Goal: Information Seeking & Learning: Learn about a topic

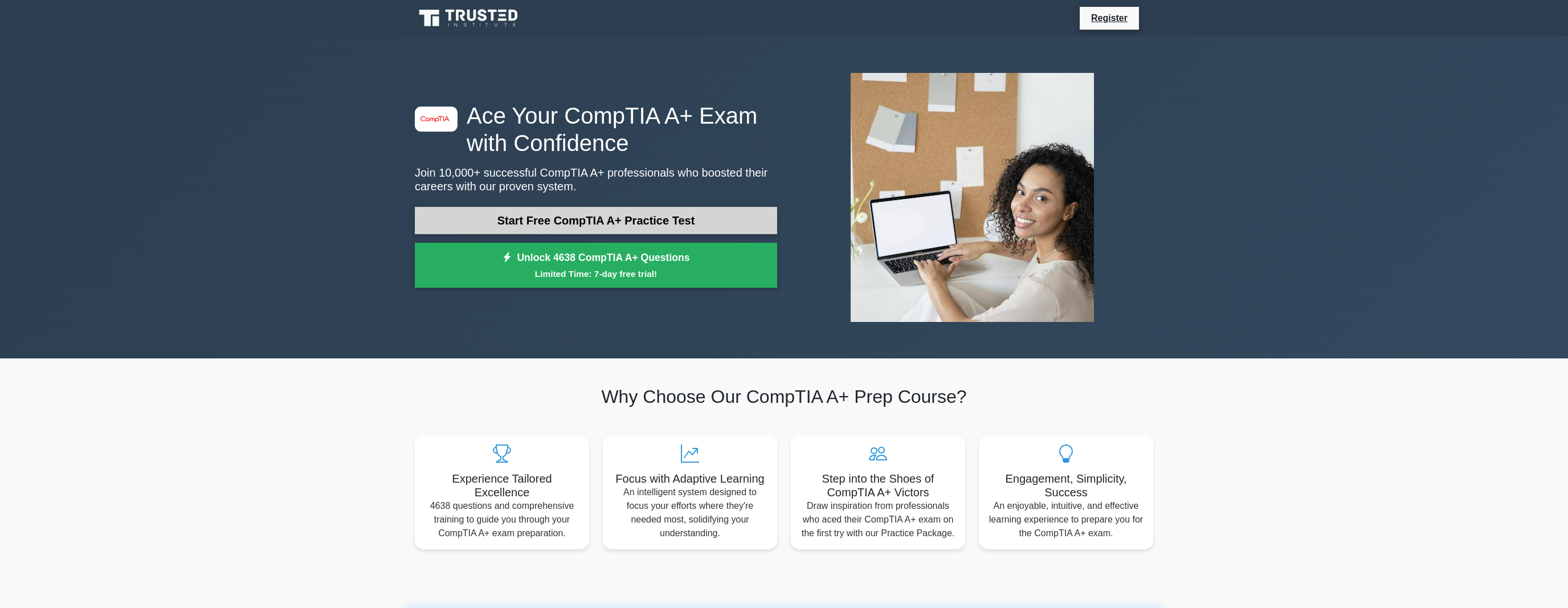
click at [580, 226] on link "Start Free CompTIA A+ Practice Test" at bounding box center [596, 221] width 363 height 27
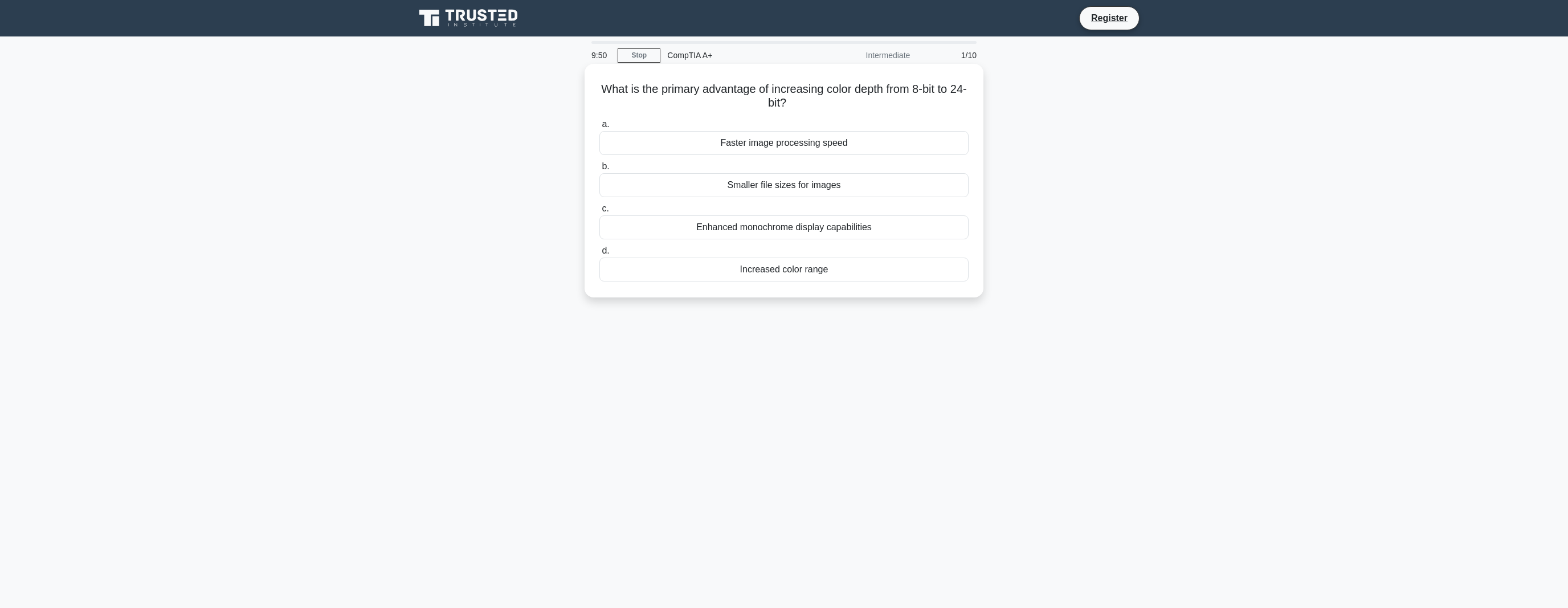
click at [735, 274] on div "Increased color range" at bounding box center [784, 270] width 369 height 24
click at [669, 270] on div "Increased color range" at bounding box center [784, 270] width 369 height 24
click at [600, 255] on input "d. Increased color range" at bounding box center [600, 251] width 0 height 7
drag, startPoint x: 904, startPoint y: 97, endPoint x: 895, endPoint y: 112, distance: 17.5
click at [895, 112] on div "Which IDPS component is responsible for actively blocking or preventing detecte…" at bounding box center [784, 180] width 390 height 224
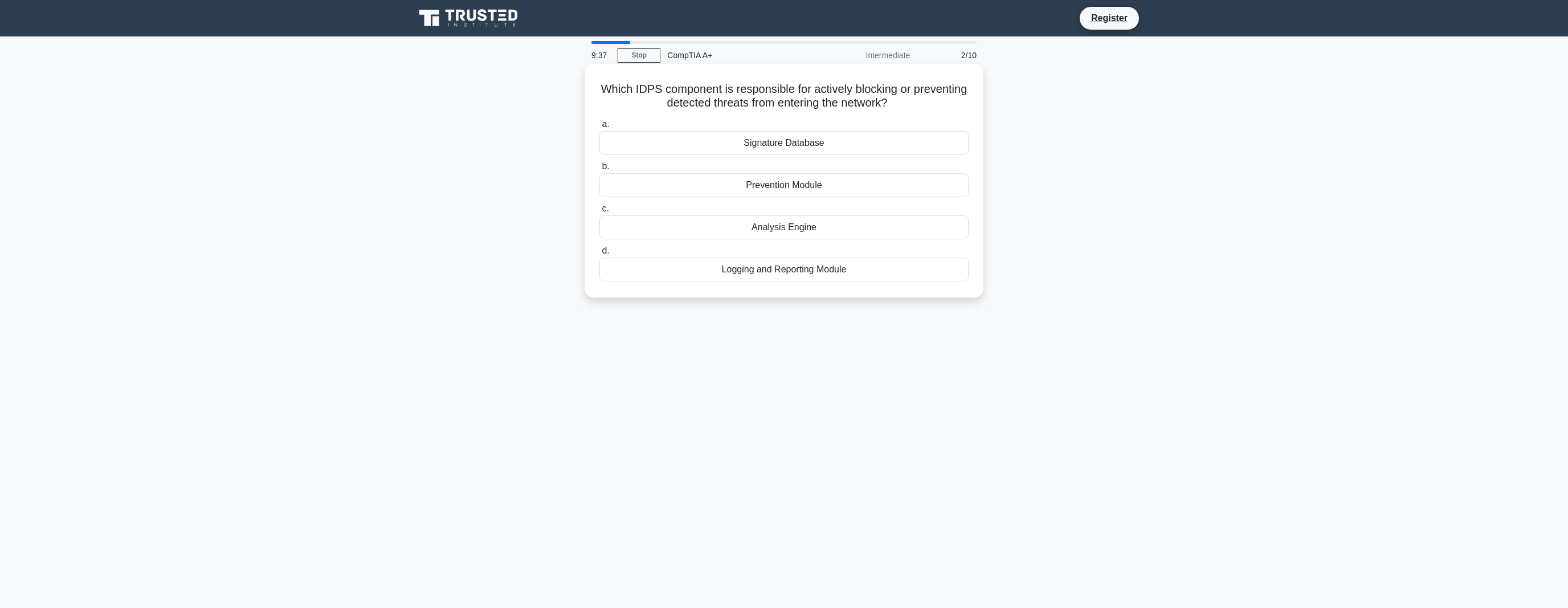
click at [923, 115] on div "Which IDPS component is responsible for actively blocking or preventing detecte…" at bounding box center [784, 180] width 390 height 224
click at [640, 56] on link "Stop" at bounding box center [639, 56] width 43 height 15
